Goal: Task Accomplishment & Management: Use online tool/utility

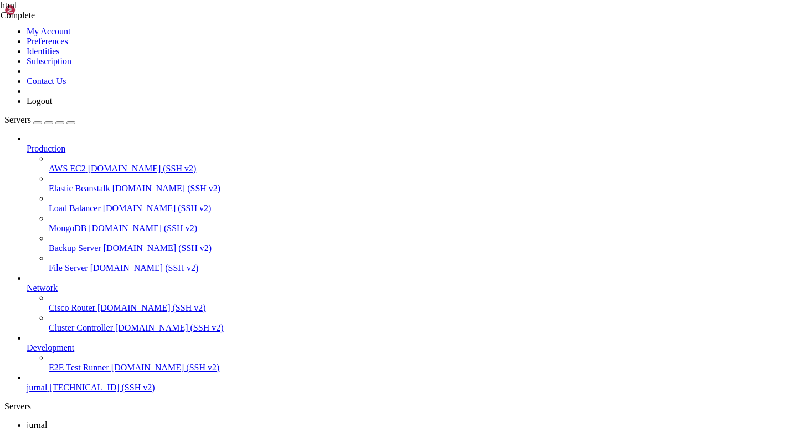
scroll to position [113, 0]
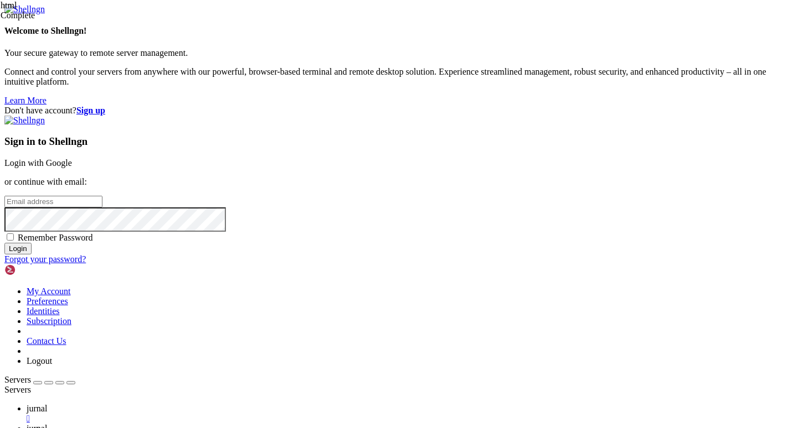
type input "root"
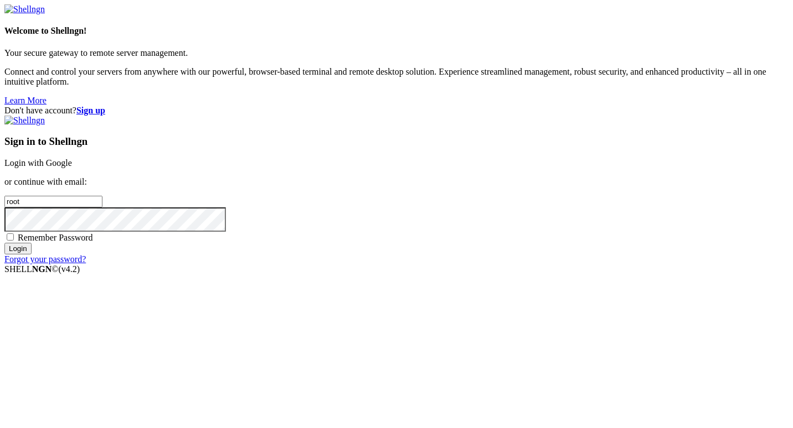
click at [72, 158] on link "Login with Google" at bounding box center [38, 162] width 68 height 9
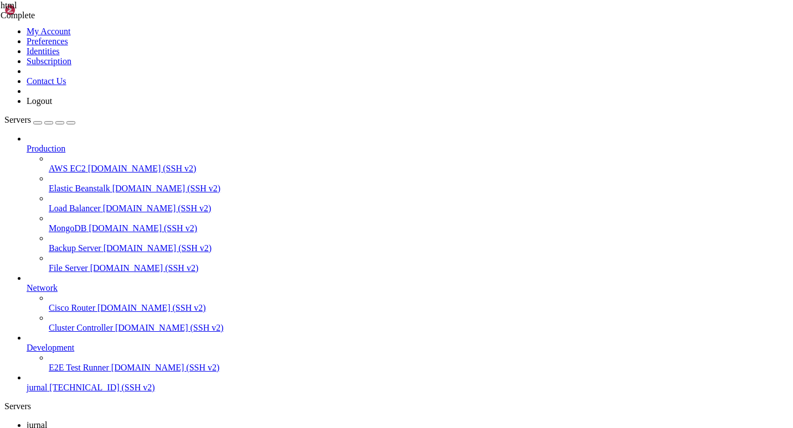
scroll to position [113, 0]
drag, startPoint x: 139, startPoint y: 920, endPoint x: 97, endPoint y: 866, distance: 68.2
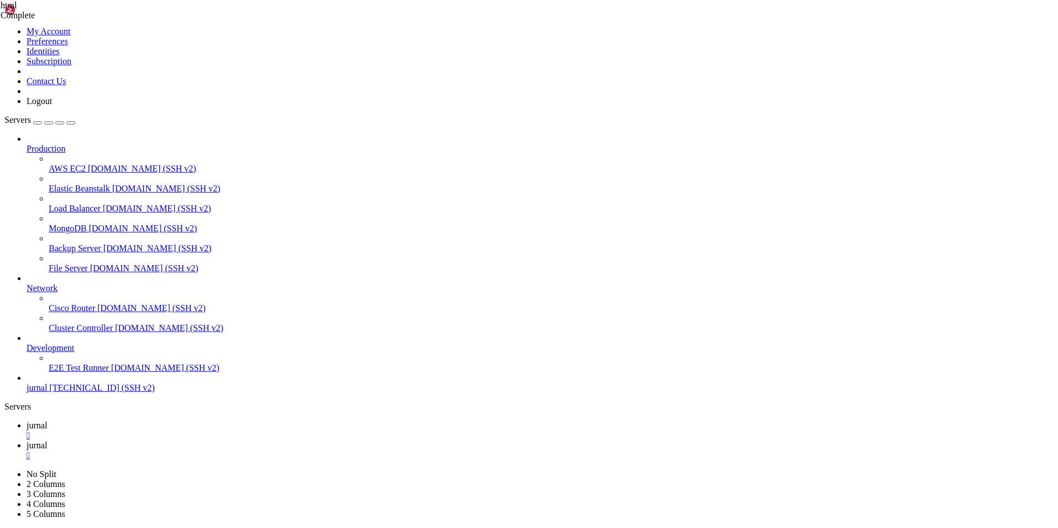
scroll to position [28, 0]
